Goal: Information Seeking & Learning: Learn about a topic

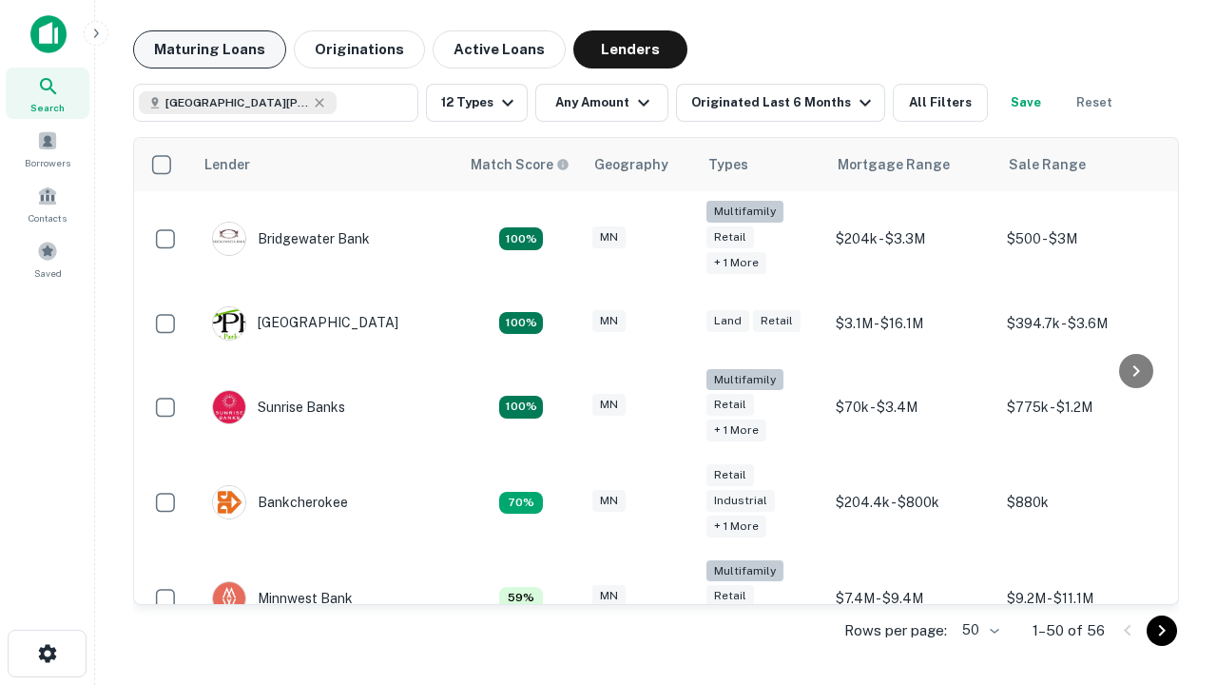
click at [209, 49] on button "Maturing Loans" at bounding box center [209, 49] width 153 height 38
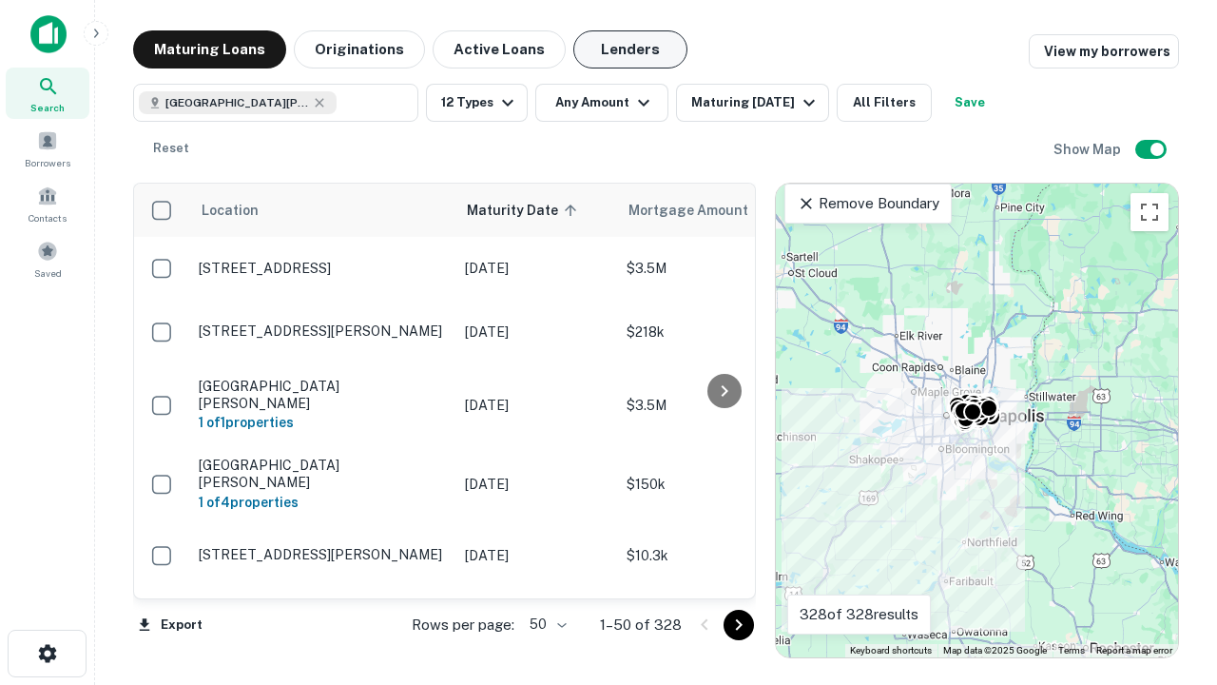
click at [630, 49] on button "Lenders" at bounding box center [630, 49] width 114 height 38
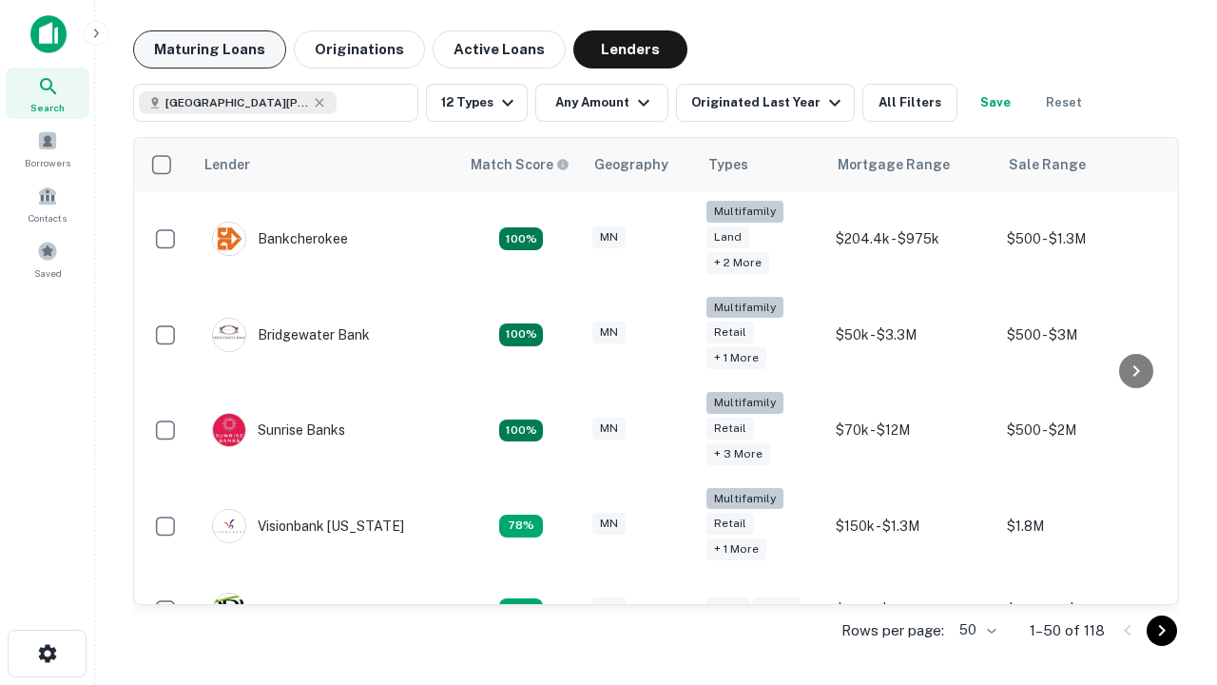
click at [209, 49] on button "Maturing Loans" at bounding box center [209, 49] width 153 height 38
